Goal: Information Seeking & Learning: Learn about a topic

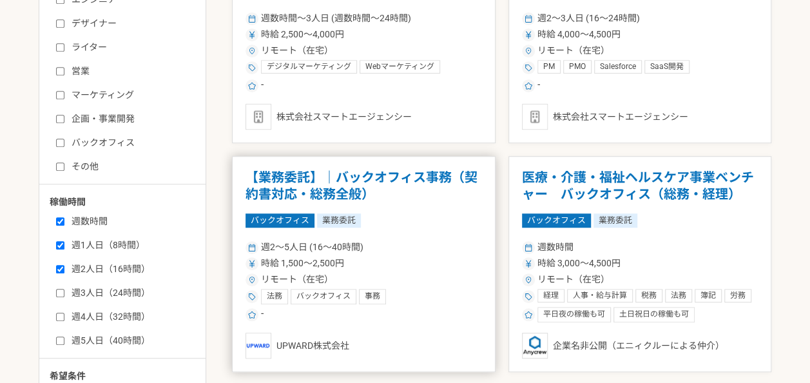
scroll to position [451, 0]
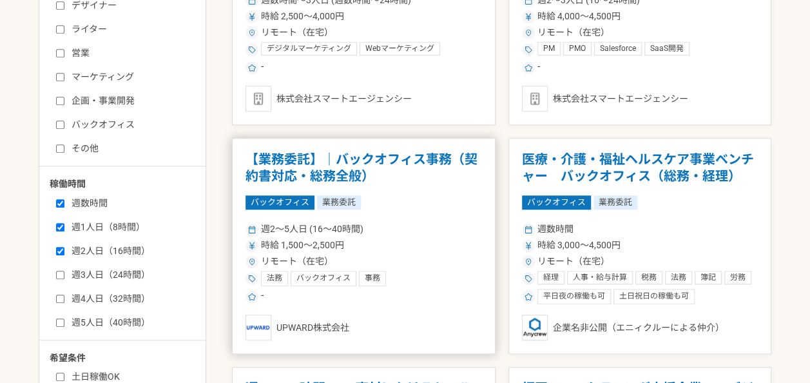
click at [436, 244] on div "時給 1,500〜2,500円" at bounding box center [364, 246] width 237 height 14
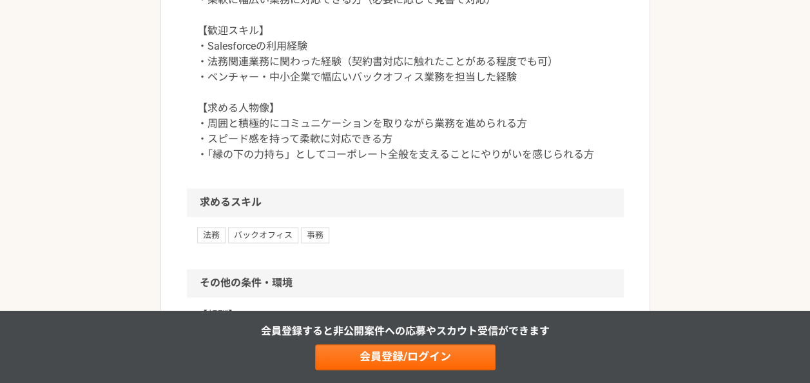
scroll to position [903, 0]
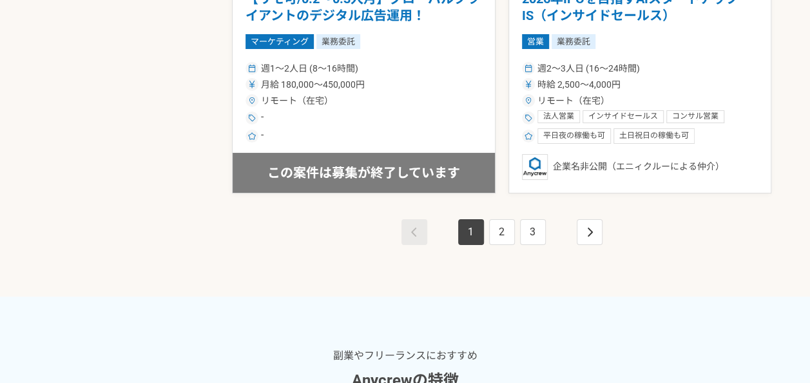
scroll to position [2515, 0]
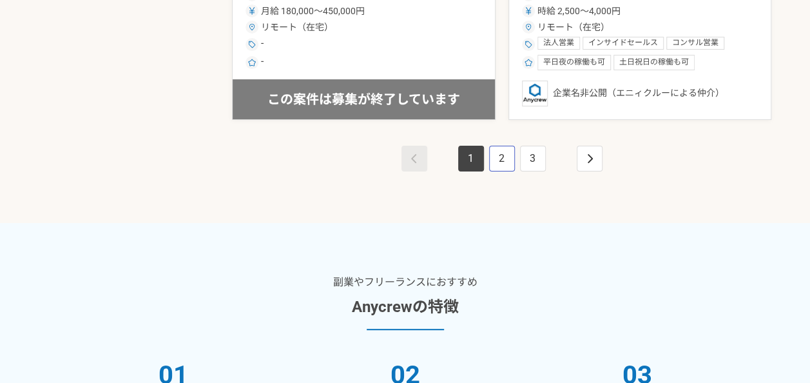
click at [500, 161] on link "2" at bounding box center [502, 159] width 26 height 26
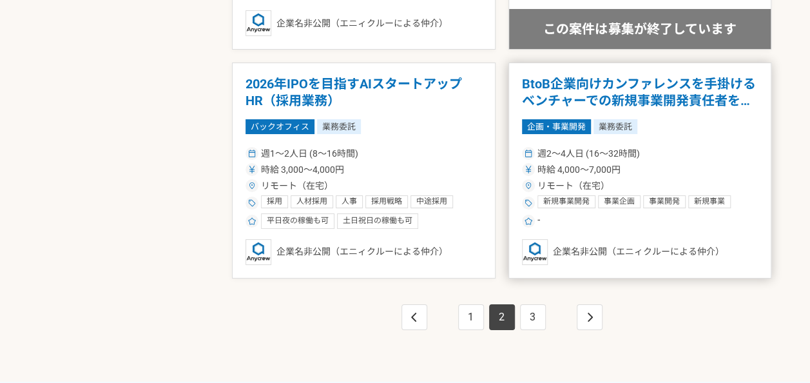
scroll to position [2450, 0]
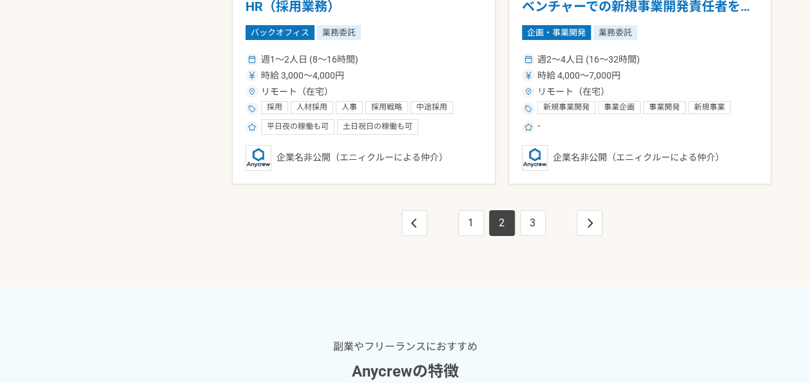
click at [513, 221] on link "2" at bounding box center [502, 223] width 26 height 26
click at [532, 222] on link "3" at bounding box center [533, 223] width 26 height 26
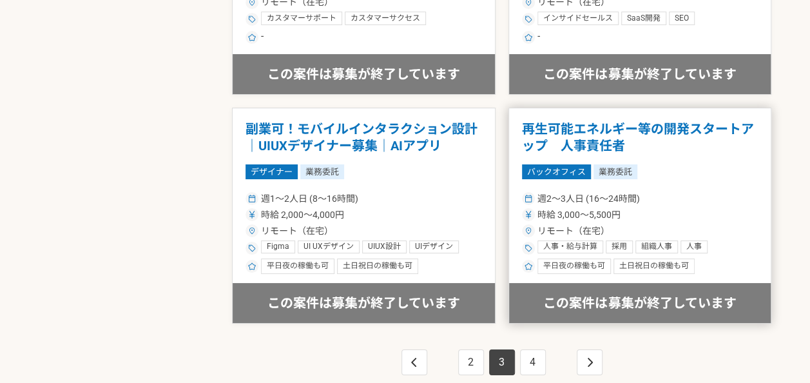
scroll to position [2386, 0]
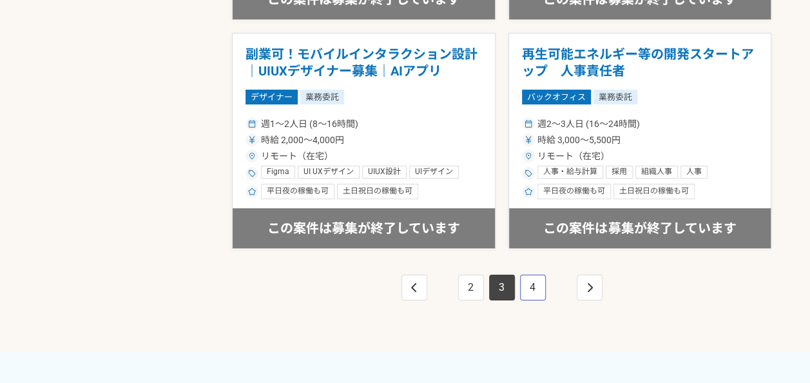
click at [544, 282] on link "4" at bounding box center [533, 288] width 26 height 26
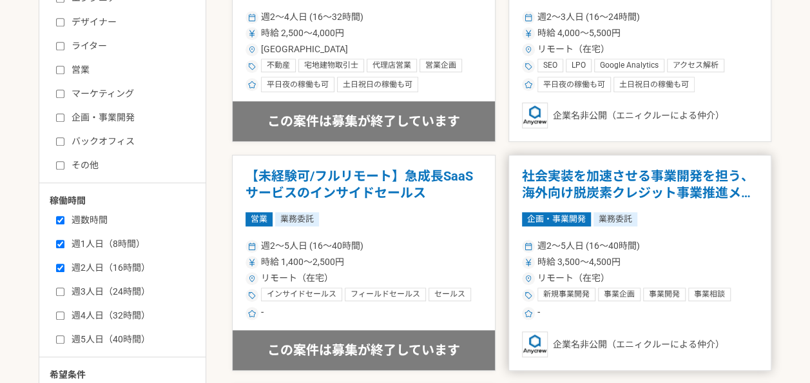
scroll to position [516, 0]
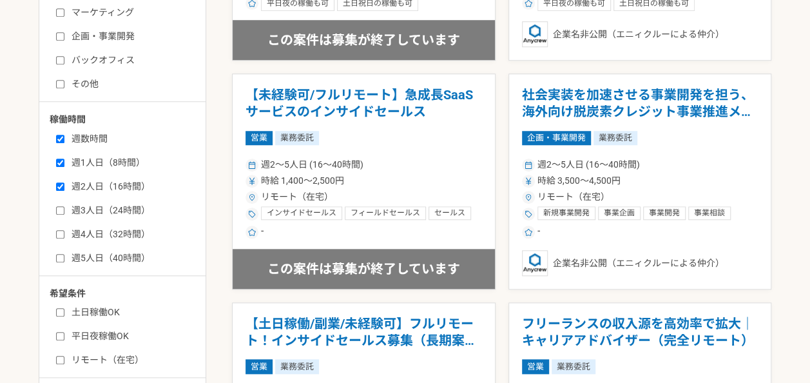
click at [75, 55] on label "バックオフィス" at bounding box center [130, 61] width 148 height 14
click at [64, 56] on input "バックオフィス" at bounding box center [60, 60] width 8 height 8
checkbox input "true"
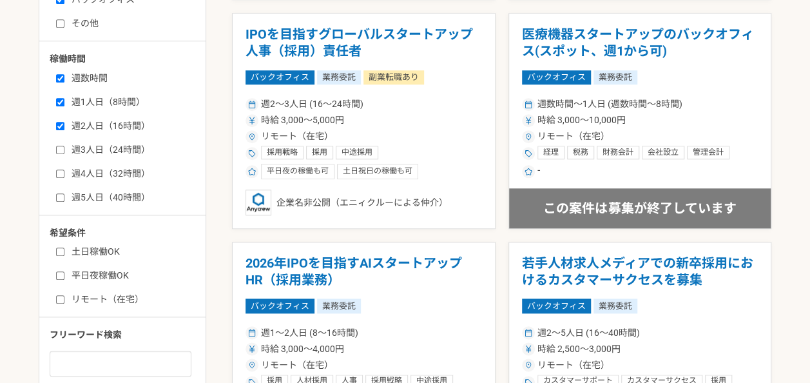
scroll to position [645, 0]
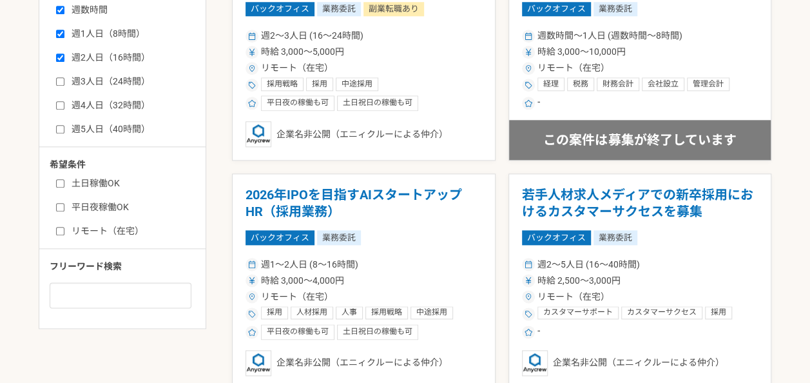
click at [93, 181] on label "土日稼働OK" at bounding box center [130, 184] width 148 height 14
click at [64, 181] on input "土日稼働OK" at bounding box center [60, 183] width 8 height 8
checkbox input "true"
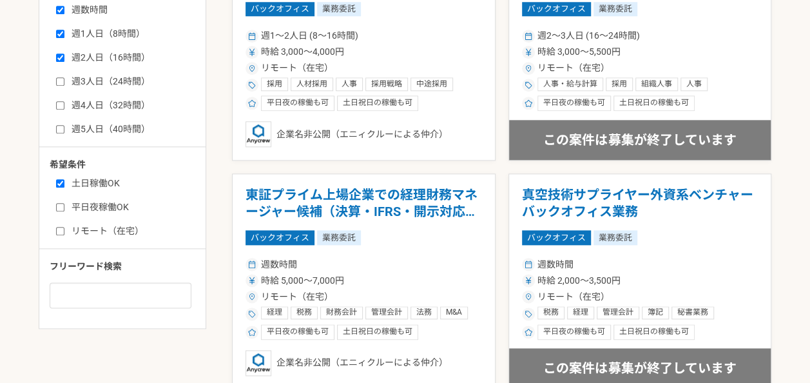
click at [95, 197] on div "土日稼働OK 平日夜稼働OK リモート（在宅）" at bounding box center [127, 205] width 155 height 65
click at [95, 213] on div "土日稼働OK 平日夜稼働OK リモート（在宅）" at bounding box center [127, 205] width 155 height 65
click at [104, 203] on label "平日夜稼働OK" at bounding box center [130, 208] width 148 height 14
click at [64, 203] on input "平日夜稼働OK" at bounding box center [60, 207] width 8 height 8
checkbox input "true"
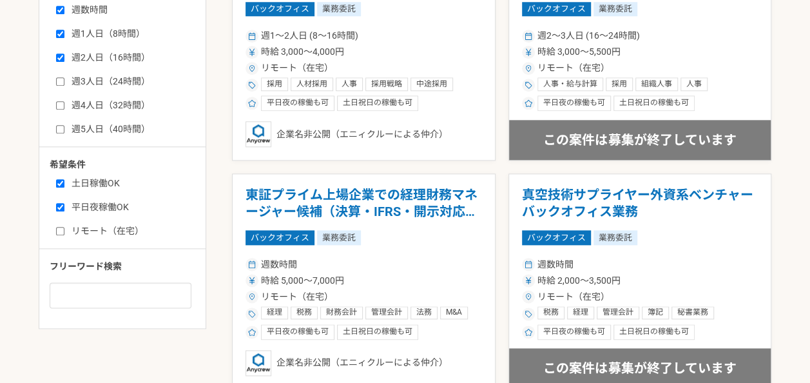
click at [99, 231] on label "リモート（在宅）" at bounding box center [130, 231] width 148 height 14
click at [64, 231] on input "リモート（在宅）" at bounding box center [60, 231] width 8 height 8
checkbox input "true"
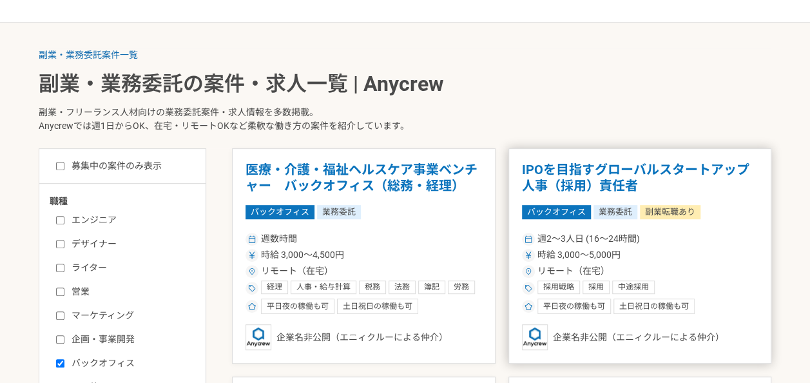
scroll to position [258, 0]
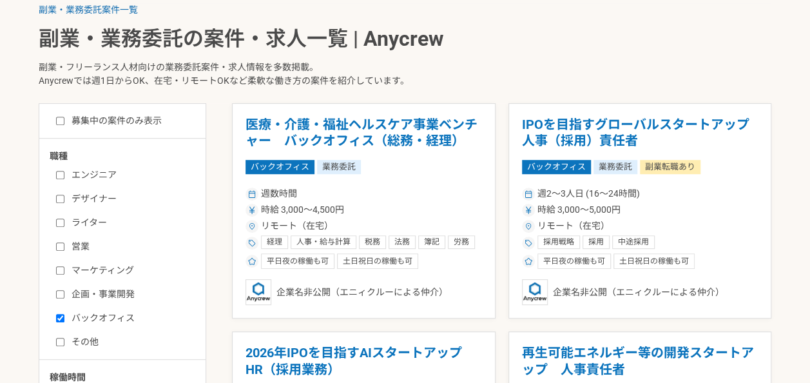
click at [135, 123] on label "募集中の案件のみ表示" at bounding box center [109, 121] width 106 height 14
click at [64, 123] on input "募集中の案件のみ表示" at bounding box center [60, 121] width 8 height 8
checkbox input "true"
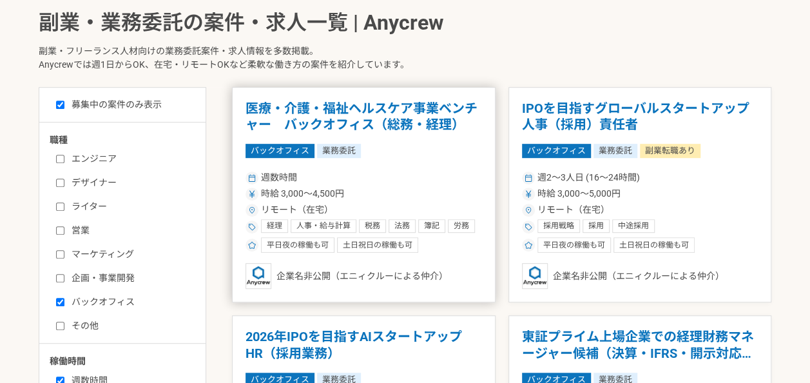
scroll to position [258, 0]
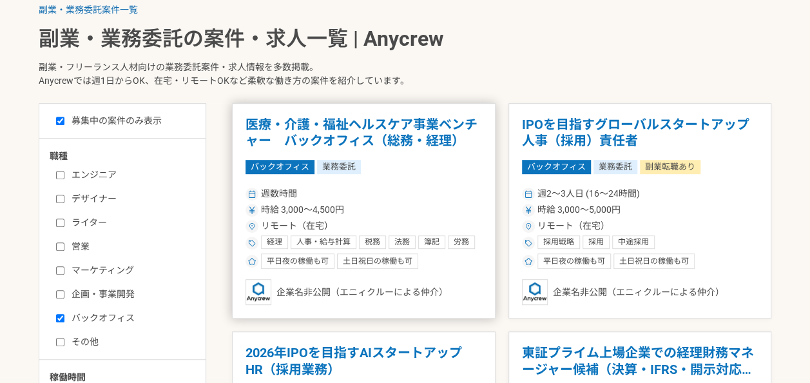
click at [381, 210] on div "時給 3,000〜4,500円" at bounding box center [364, 210] width 237 height 14
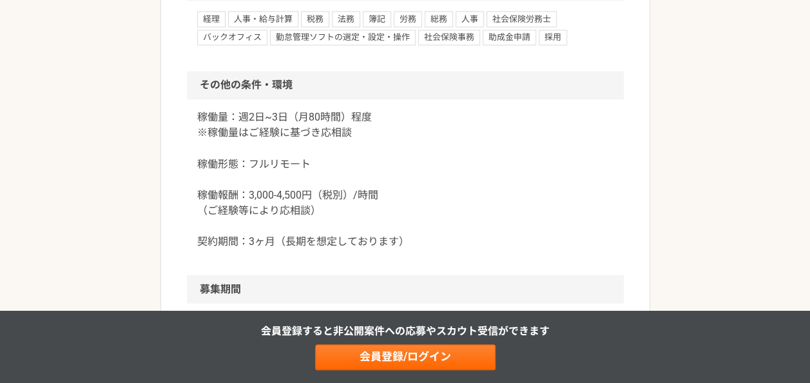
scroll to position [1096, 0]
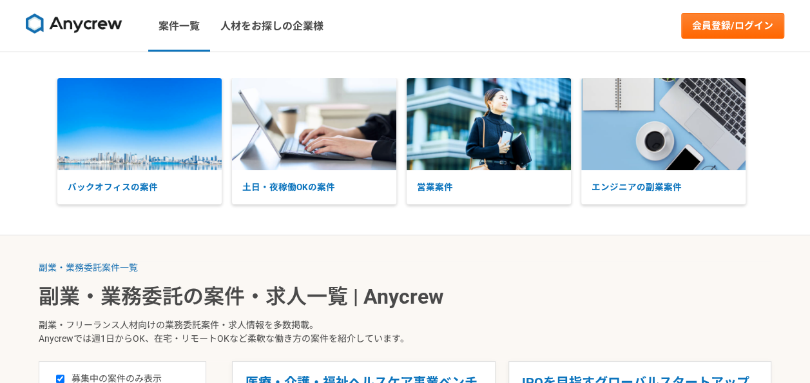
scroll to position [258, 0]
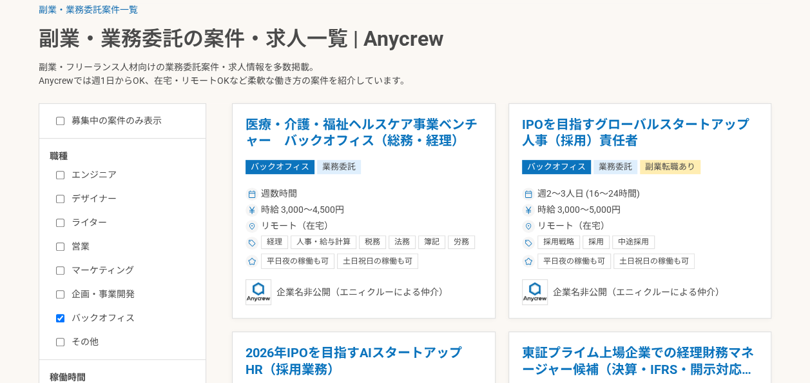
checkbox input "false"
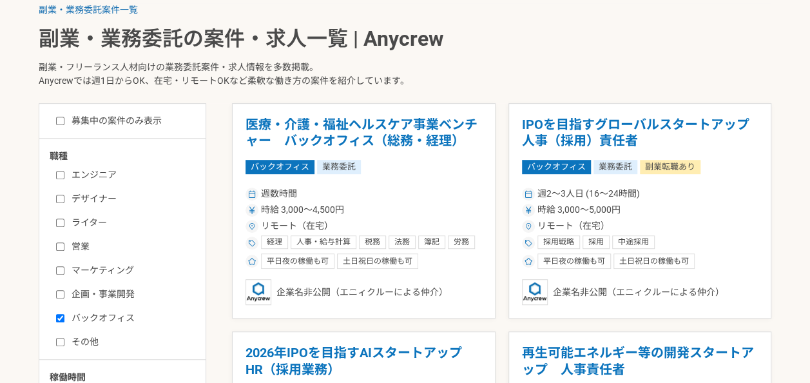
scroll to position [645, 0]
